Goal: Task Accomplishment & Management: Manage account settings

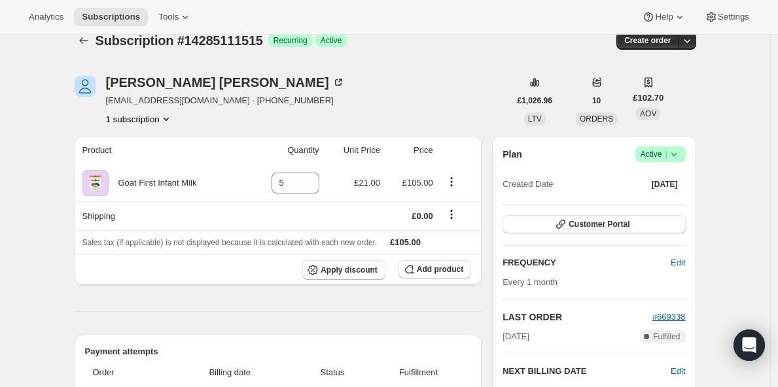
scroll to position [20, 0]
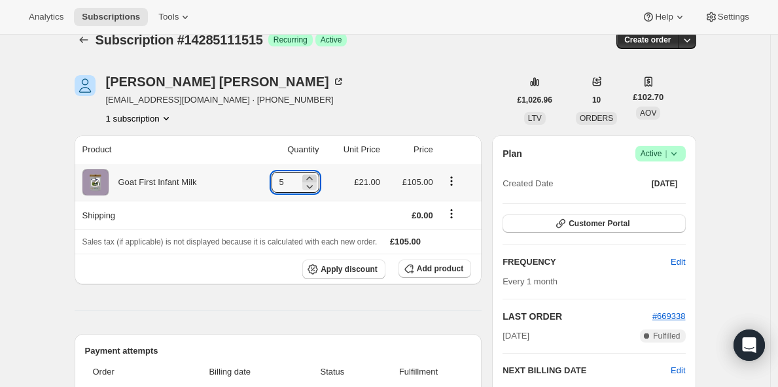
click at [314, 179] on icon at bounding box center [309, 178] width 13 height 13
type input "6"
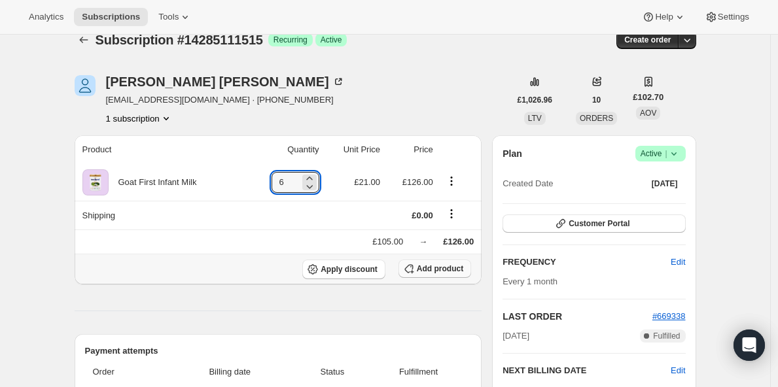
click at [436, 272] on span "Add product" at bounding box center [440, 269] width 46 height 10
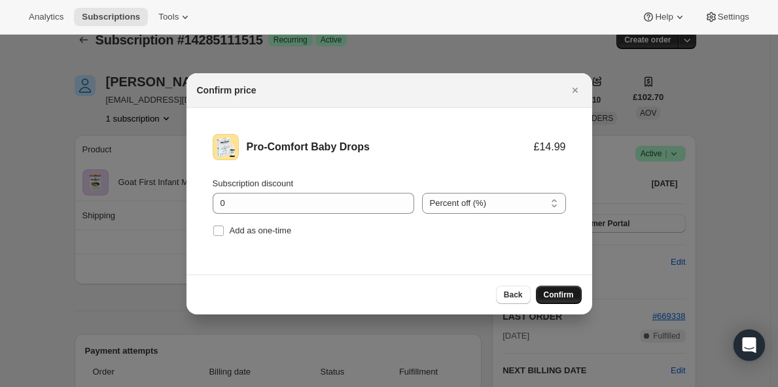
click at [549, 298] on span "Confirm" at bounding box center [559, 295] width 30 height 10
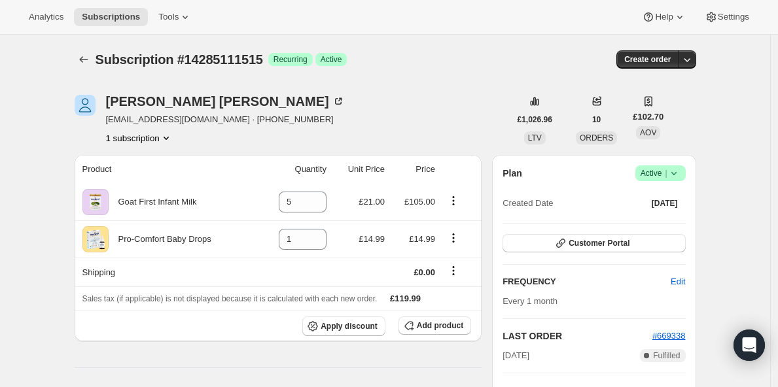
scroll to position [0, 0]
click at [322, 195] on icon at bounding box center [316, 198] width 13 height 13
type input "6"
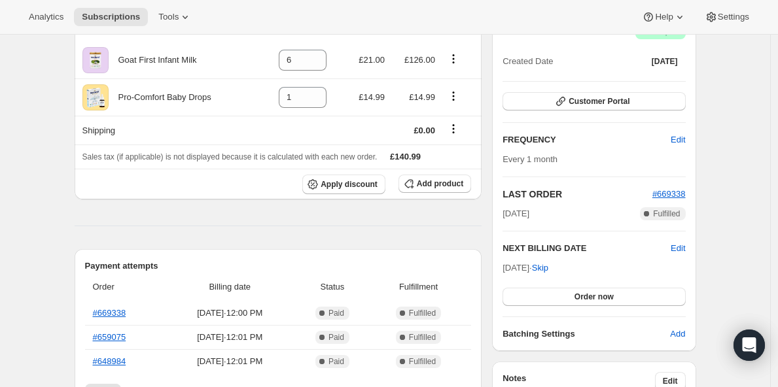
scroll to position [143, 0]
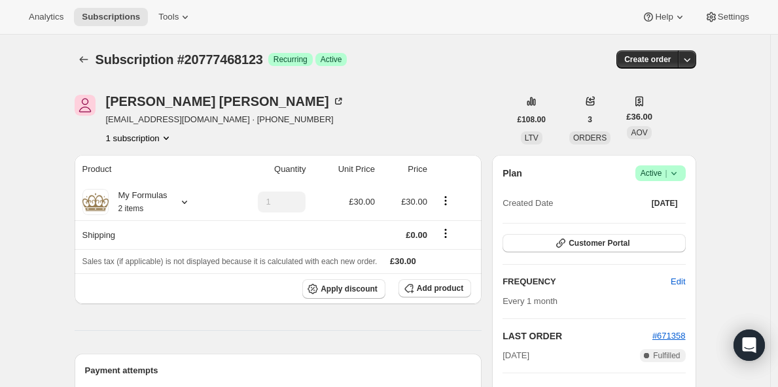
click at [664, 170] on span "Active |" at bounding box center [661, 173] width 40 height 13
click at [651, 225] on span "Cancel subscription" at bounding box center [660, 222] width 74 height 10
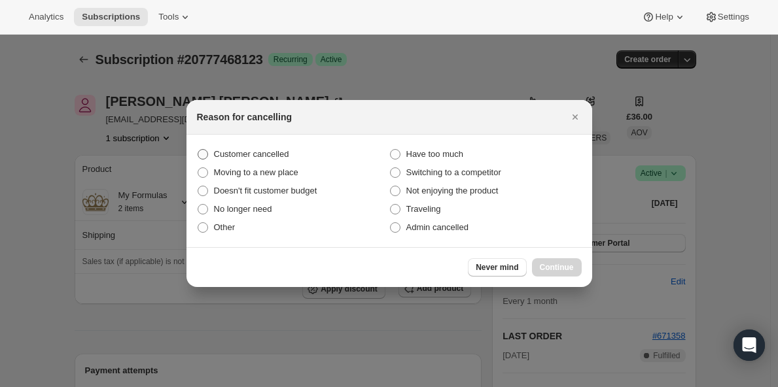
click at [238, 157] on span "Customer cancelled" at bounding box center [251, 154] width 75 height 10
click at [198, 150] on input "Customer cancelled" at bounding box center [198, 149] width 1 height 1
radio input "true"
click at [542, 268] on span "Continue" at bounding box center [557, 267] width 34 height 10
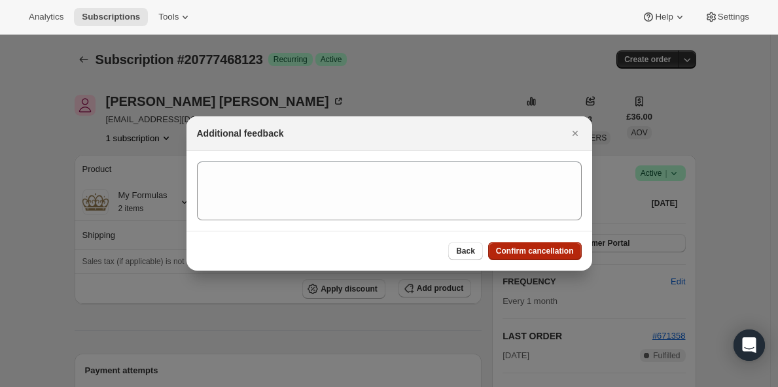
click at [535, 251] on span "Confirm cancellation" at bounding box center [535, 251] width 78 height 10
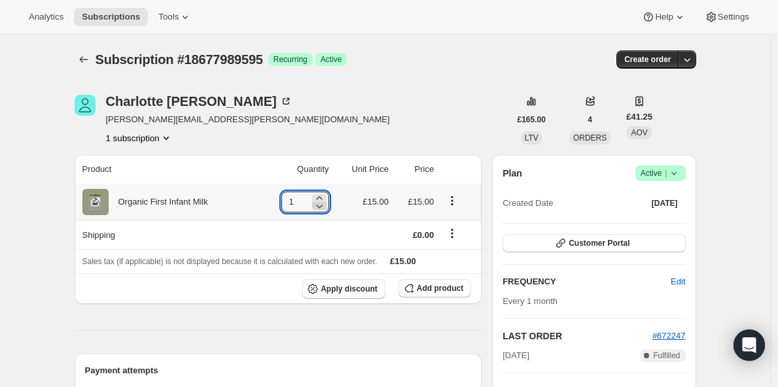
click at [325, 207] on icon at bounding box center [319, 206] width 13 height 13
type input "0"
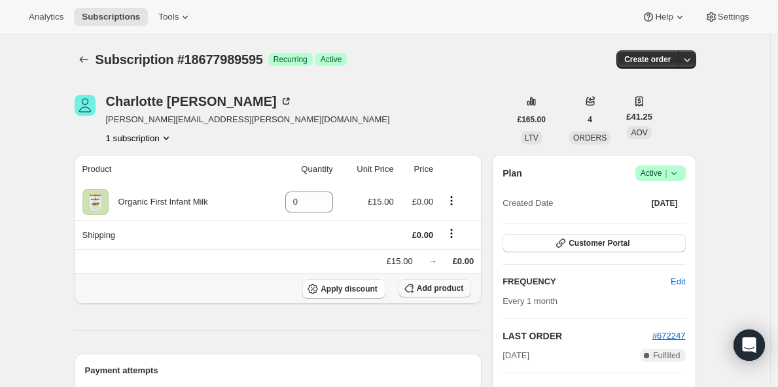
click at [416, 288] on icon "button" at bounding box center [409, 288] width 13 height 13
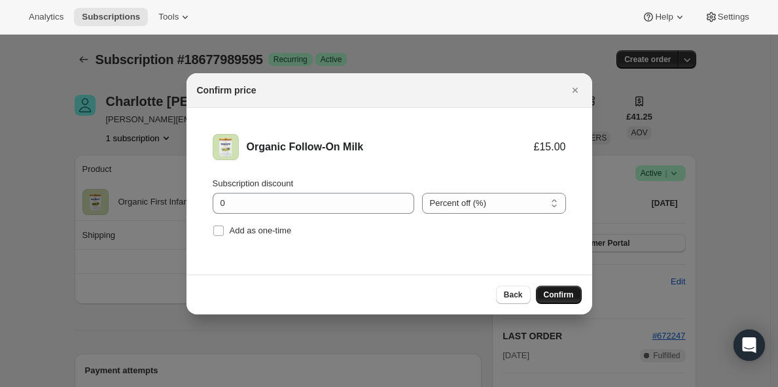
click at [550, 300] on button "Confirm" at bounding box center [559, 295] width 46 height 18
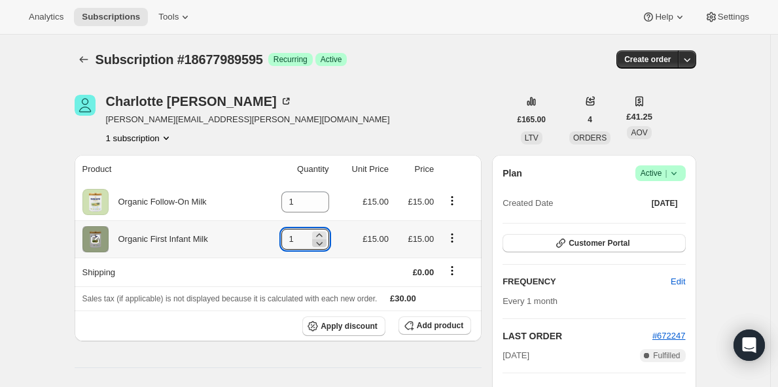
click at [324, 245] on icon at bounding box center [319, 243] width 13 height 13
type input "0"
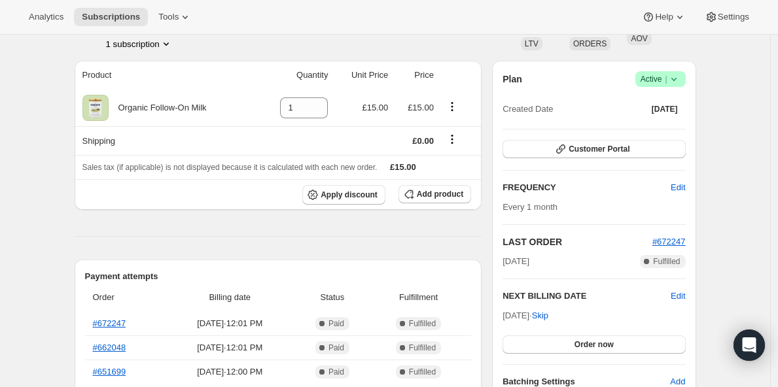
scroll to position [95, 0]
